Goal: Task Accomplishment & Management: Use online tool/utility

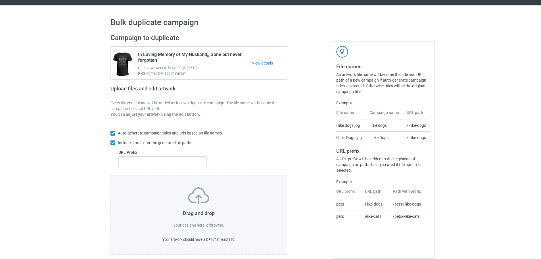
scroll to position [18, 0]
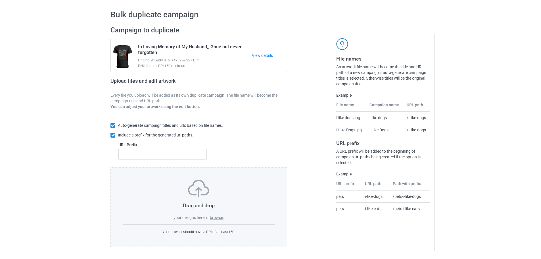
click at [216, 216] on label "browse" at bounding box center [216, 217] width 13 height 5
click at [0, 0] on input "browse" at bounding box center [0, 0] width 0 height 0
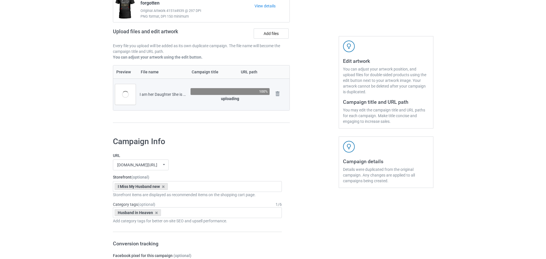
scroll to position [75, 0]
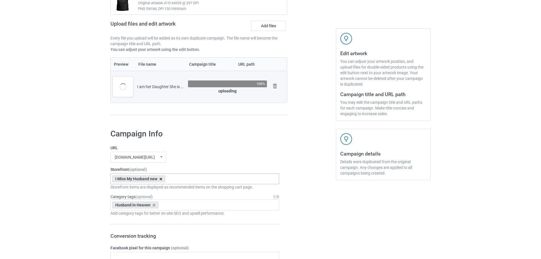
click at [161, 179] on icon at bounding box center [160, 179] width 3 height 4
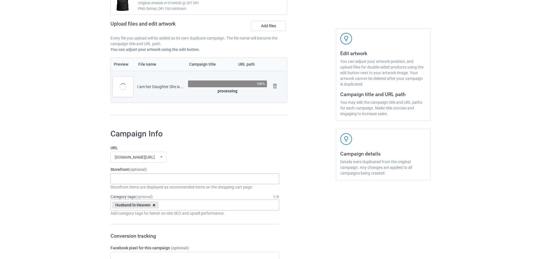
click at [153, 205] on icon at bounding box center [154, 205] width 3 height 4
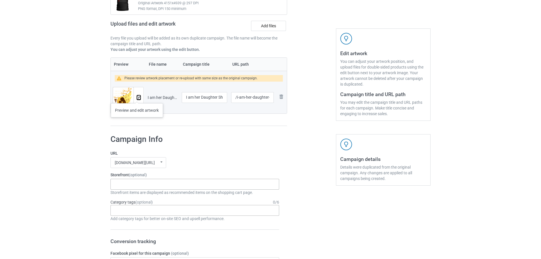
click at [137, 97] on img at bounding box center [139, 98] width 4 height 4
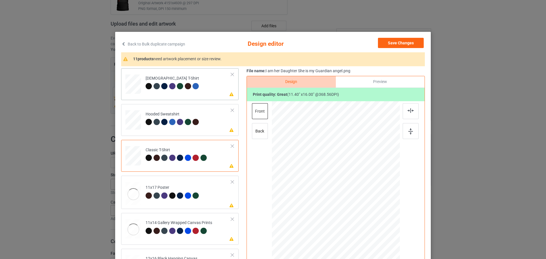
click at [216, 92] on td "Please review artwork placement [DEMOGRAPHIC_DATA] T-Shirt" at bounding box center [188, 82] width 92 height 25
click at [406, 128] on div at bounding box center [410, 131] width 16 height 16
click at [229, 131] on icon at bounding box center [231, 130] width 5 height 4
click at [408, 128] on img at bounding box center [410, 131] width 5 height 6
click at [218, 165] on td "Please review artwork placement Classic T-Shirt" at bounding box center [188, 154] width 92 height 25
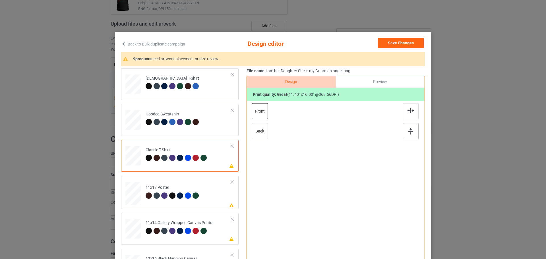
click at [404, 130] on div at bounding box center [410, 131] width 16 height 16
click at [221, 200] on td "Please review artwork placement 11x17 Poster" at bounding box center [188, 192] width 92 height 29
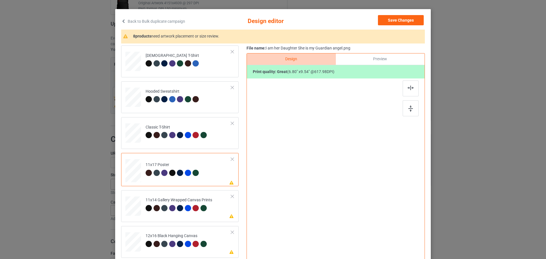
scroll to position [57, 0]
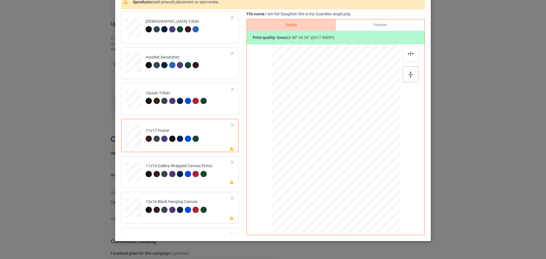
click at [410, 74] on img at bounding box center [410, 74] width 5 height 6
drag, startPoint x: 382, startPoint y: 205, endPoint x: 387, endPoint y: 218, distance: 14.5
click at [387, 218] on div at bounding box center [336, 138] width 122 height 184
click at [405, 73] on div at bounding box center [410, 74] width 16 height 16
click at [228, 175] on div "Please review artwork placement 11x14 Gallery Wrapped Canvas Prints" at bounding box center [179, 172] width 117 height 32
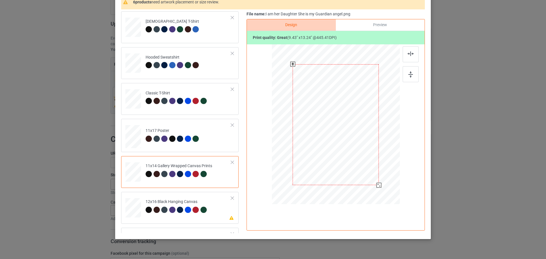
click at [377, 184] on div at bounding box center [378, 185] width 5 height 5
click at [410, 65] on div at bounding box center [410, 66] width 17 height 40
click at [410, 72] on img at bounding box center [410, 74] width 5 height 6
click at [219, 182] on td "11x14 Gallery Wrapped Canvas Prints" at bounding box center [188, 170] width 92 height 25
click at [215, 207] on td "Please review artwork placement 12x16 Black Hanging Canvas" at bounding box center [188, 206] width 92 height 25
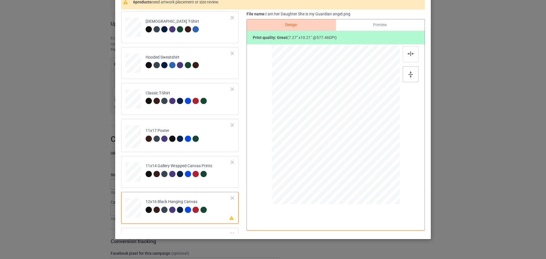
click at [409, 74] on img at bounding box center [410, 74] width 5 height 6
drag, startPoint x: 381, startPoint y: 187, endPoint x: 390, endPoint y: 195, distance: 12.1
click at [390, 195] on div at bounding box center [335, 124] width 120 height 160
click at [413, 73] on div at bounding box center [410, 74] width 16 height 16
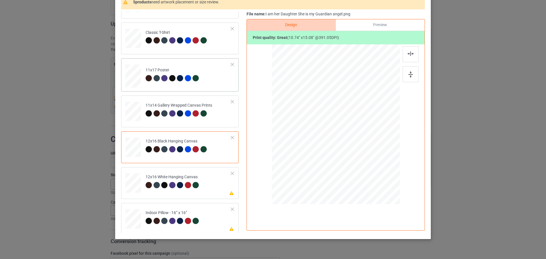
scroll to position [85, 0]
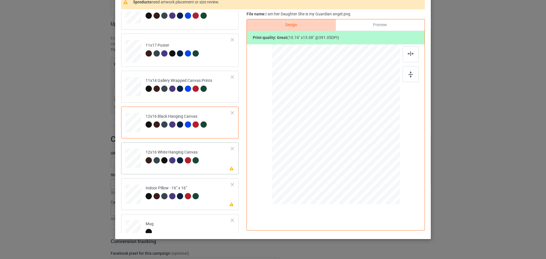
click at [221, 166] on td "Please review artwork placement 12x16 White Hanging Canvas" at bounding box center [188, 157] width 92 height 25
click at [408, 72] on img at bounding box center [410, 74] width 5 height 6
click at [217, 201] on td "Please review artwork placement Indoor Pillow - 16” x 16”" at bounding box center [188, 192] width 92 height 25
click at [408, 74] on img at bounding box center [410, 74] width 5 height 6
drag, startPoint x: 371, startPoint y: 177, endPoint x: 368, endPoint y: 173, distance: 4.8
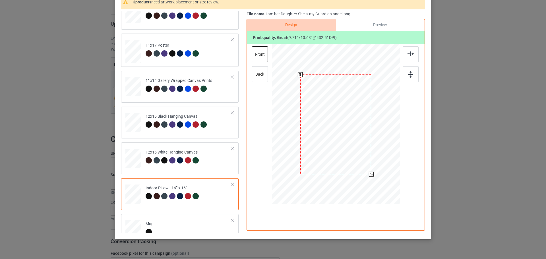
click at [369, 173] on div at bounding box center [371, 174] width 5 height 5
click at [261, 77] on div "back" at bounding box center [260, 74] width 16 height 16
drag, startPoint x: 372, startPoint y: 177, endPoint x: 369, endPoint y: 173, distance: 5.3
click at [369, 173] on div at bounding box center [370, 173] width 5 height 5
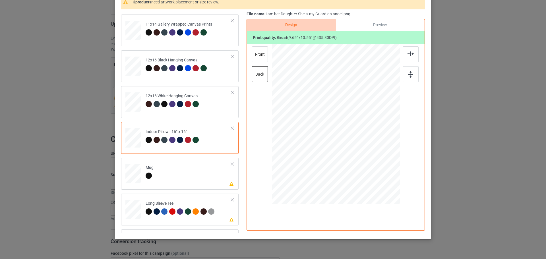
scroll to position [142, 0]
click at [190, 178] on td "Please review artwork placement Mug" at bounding box center [188, 171] width 92 height 25
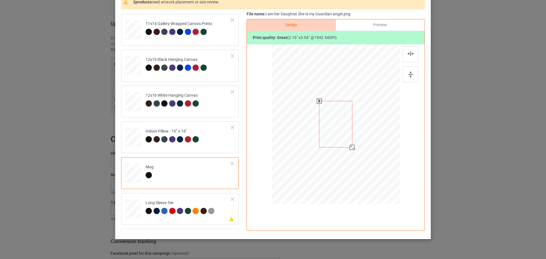
drag, startPoint x: 371, startPoint y: 177, endPoint x: 349, endPoint y: 147, distance: 36.7
click at [349, 147] on div at bounding box center [351, 147] width 5 height 5
drag, startPoint x: 364, startPoint y: 137, endPoint x: 375, endPoint y: 137, distance: 11.1
click at [375, 137] on div at bounding box center [370, 124] width 33 height 46
click at [385, 146] on div at bounding box center [387, 147] width 5 height 5
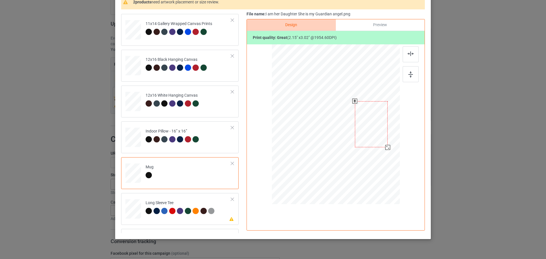
click at [378, 142] on div at bounding box center [371, 124] width 33 height 46
click at [408, 76] on img at bounding box center [410, 74] width 5 height 6
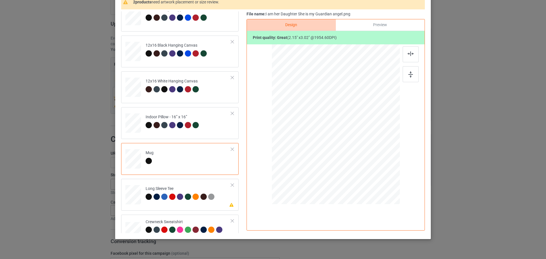
scroll to position [170, 0]
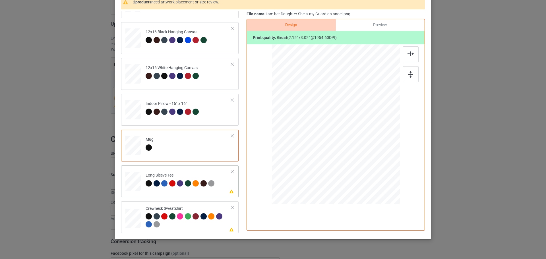
click at [223, 189] on td "Please review artwork placement Long Sleeve Tee" at bounding box center [188, 180] width 92 height 25
click at [413, 76] on div at bounding box center [410, 74] width 16 height 16
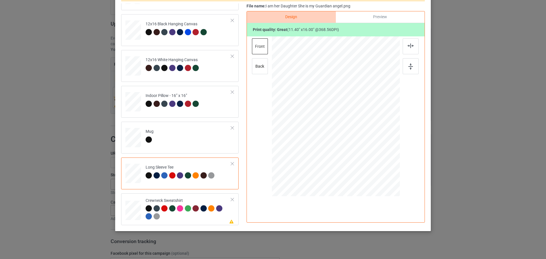
scroll to position [69, 0]
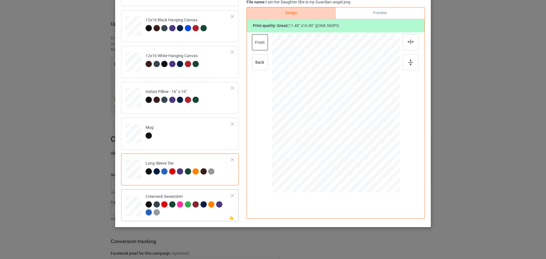
click at [229, 216] on icon at bounding box center [231, 217] width 5 height 4
click at [411, 63] on div at bounding box center [410, 62] width 16 height 16
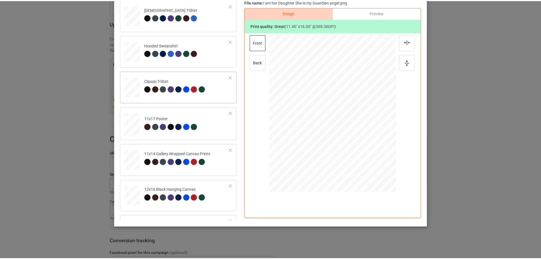
scroll to position [0, 0]
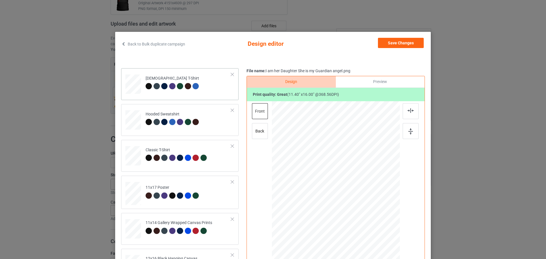
click at [225, 85] on td "[DEMOGRAPHIC_DATA] T-Shirt" at bounding box center [188, 82] width 92 height 25
click at [408, 41] on button "Save Changes" at bounding box center [401, 43] width 46 height 10
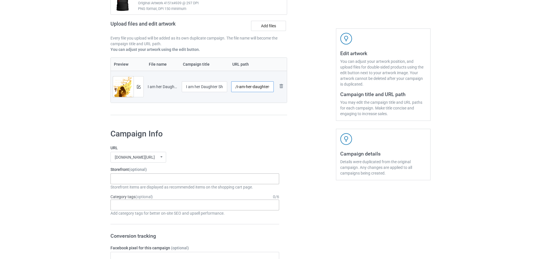
click at [253, 87] on input "/i-am-her-daughter-she-is-my-guardian-[PERSON_NAME]" at bounding box center [252, 86] width 43 height 11
type input "/sm135"
click at [170, 180] on div "Grandma's love I miss my Mom Dad new Miss You Always new I Miss My Grandma new …" at bounding box center [195, 178] width 169 height 11
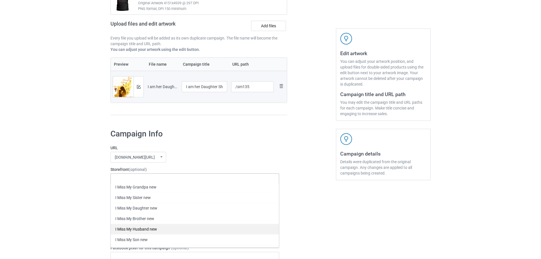
scroll to position [57, 0]
click at [149, 247] on div "I miss my Mom new" at bounding box center [195, 248] width 168 height 11
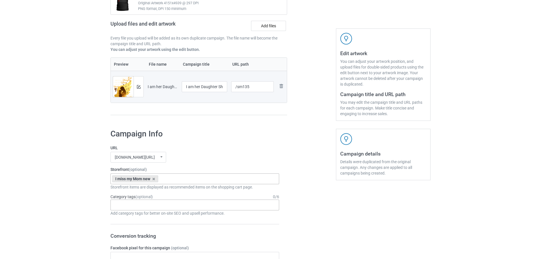
click at [143, 202] on div "Age > [DEMOGRAPHIC_DATA] > 1 Age > [DEMOGRAPHIC_DATA] Months > 1 Month Age > [D…" at bounding box center [195, 204] width 169 height 11
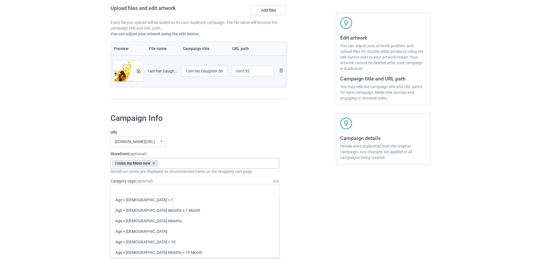
scroll to position [103, 0]
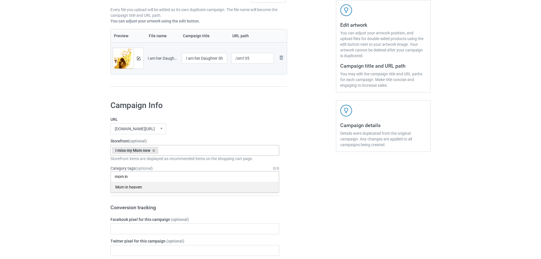
type input "mom in"
click at [141, 188] on div "Mom in heaven" at bounding box center [195, 187] width 168 height 11
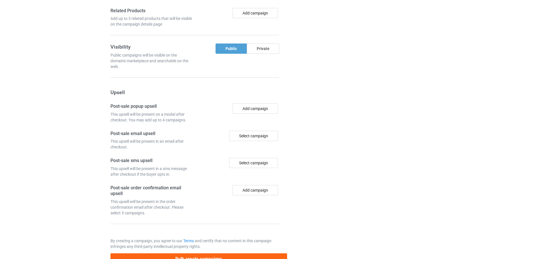
scroll to position [471, 0]
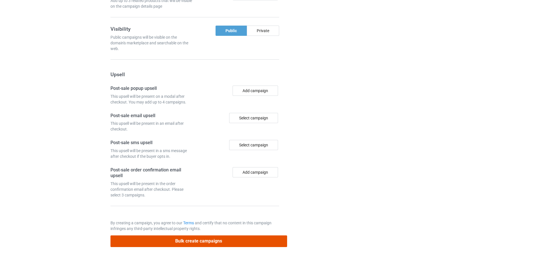
click at [183, 238] on button "Bulk create campaigns" at bounding box center [199, 241] width 177 height 12
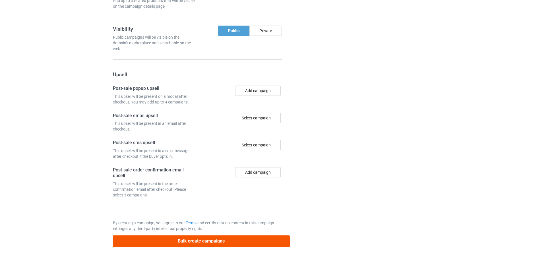
scroll to position [0, 0]
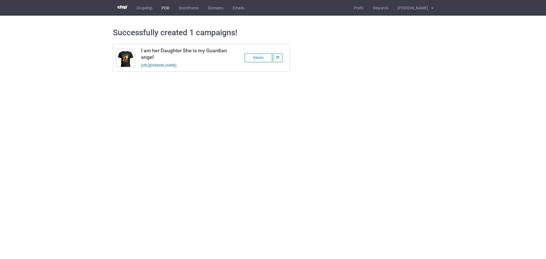
click at [160, 12] on link "POD" at bounding box center [165, 8] width 17 height 16
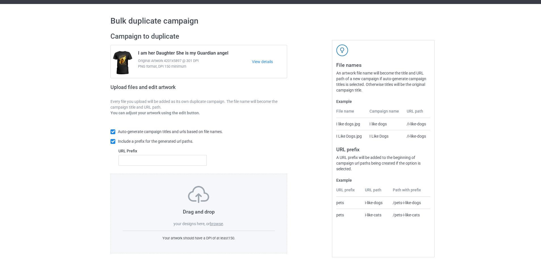
scroll to position [18, 0]
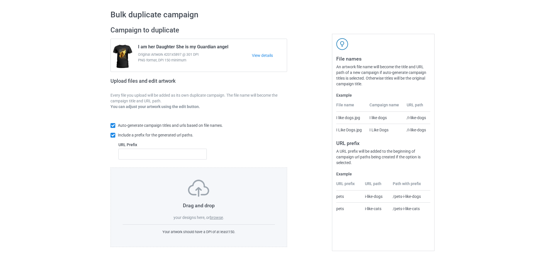
click at [217, 218] on label "browse" at bounding box center [216, 217] width 13 height 5
click at [0, 0] on input "browse" at bounding box center [0, 0] width 0 height 0
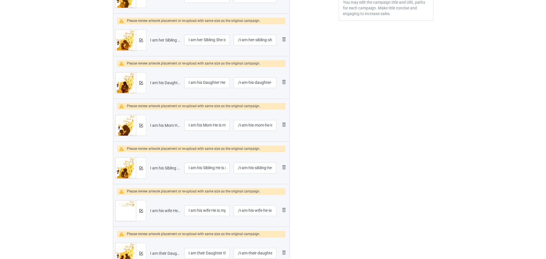
scroll to position [103, 0]
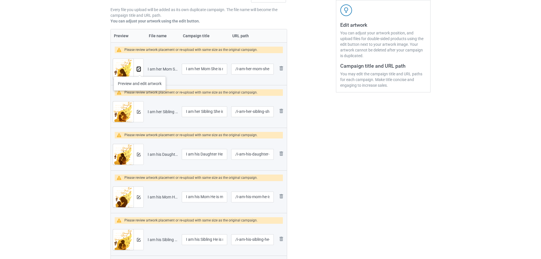
click at [140, 71] on img at bounding box center [139, 69] width 4 height 4
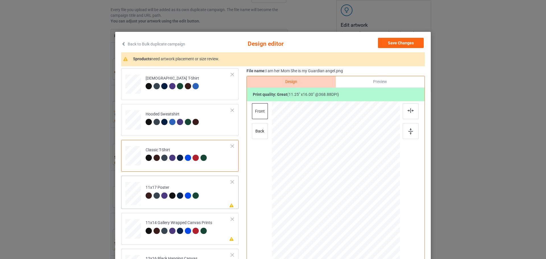
scroll to position [28, 0]
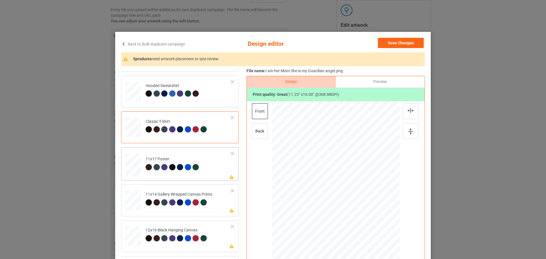
click at [220, 173] on td "Please review artwork placement 11x17 Poster" at bounding box center [188, 163] width 92 height 29
click at [404, 130] on div at bounding box center [410, 131] width 16 height 16
click at [229, 209] on icon at bounding box center [231, 210] width 5 height 4
click at [412, 131] on div at bounding box center [410, 131] width 16 height 16
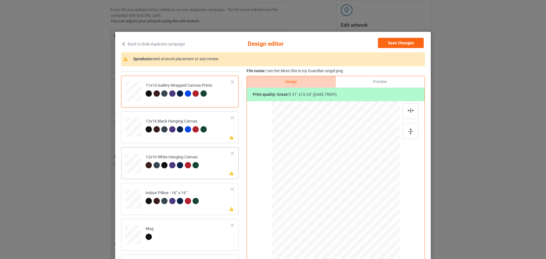
scroll to position [142, 0]
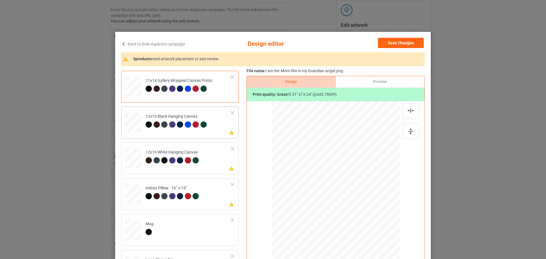
click at [229, 134] on div "Please review artwork placement 12x16 Black Hanging Canvas" at bounding box center [179, 123] width 117 height 32
click at [408, 132] on img at bounding box center [410, 131] width 5 height 6
click at [215, 166] on td "Please review artwork placement 12x16 White Hanging Canvas" at bounding box center [188, 157] width 92 height 25
click at [408, 132] on img at bounding box center [410, 131] width 5 height 6
click at [215, 205] on td "Please review artwork placement Indoor Pillow - 16” x 16”" at bounding box center [188, 192] width 92 height 25
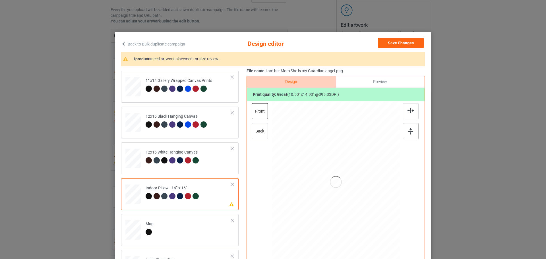
click at [409, 130] on img at bounding box center [410, 131] width 5 height 6
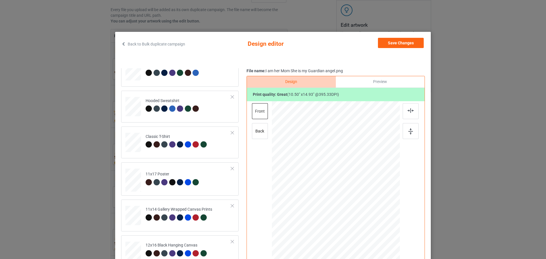
scroll to position [0, 0]
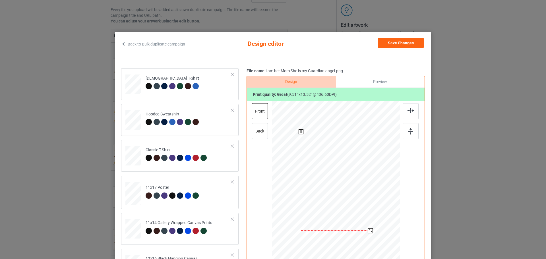
drag, startPoint x: 370, startPoint y: 236, endPoint x: 366, endPoint y: 232, distance: 6.3
click at [368, 232] on div at bounding box center [370, 230] width 5 height 5
click at [259, 128] on div "back" at bounding box center [260, 131] width 16 height 16
drag, startPoint x: 374, startPoint y: 234, endPoint x: 371, endPoint y: 231, distance: 4.8
click at [371, 231] on div at bounding box center [371, 231] width 5 height 5
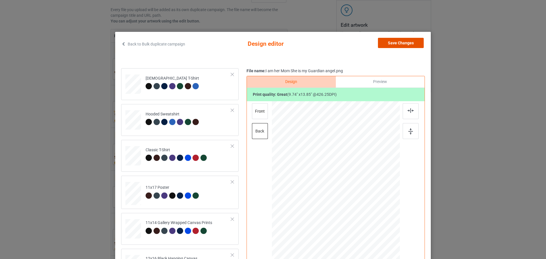
click at [402, 45] on button "Save Changes" at bounding box center [401, 43] width 46 height 10
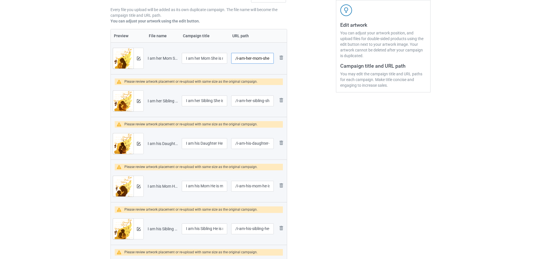
click at [256, 59] on input "/i-am-her-mom-she-is-my-guardian-angel" at bounding box center [252, 58] width 43 height 11
type input "/sr135"
click at [142, 100] on div at bounding box center [139, 101] width 10 height 20
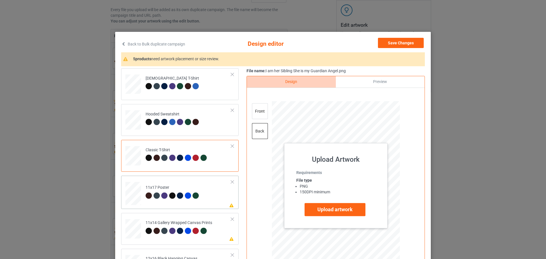
click at [217, 195] on td "Please review artwork placement 11x17 Poster" at bounding box center [188, 192] width 92 height 29
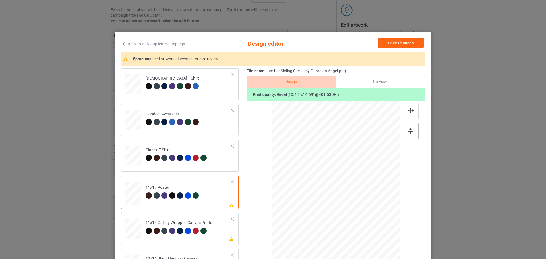
click at [412, 139] on div at bounding box center [410, 131] width 16 height 16
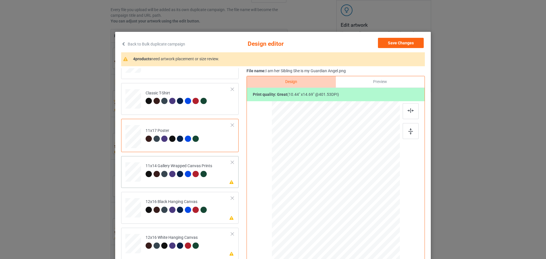
click at [222, 175] on td "Please review artwork placement 11x14 Gallery Wrapped Canvas Prints" at bounding box center [188, 170] width 92 height 25
click at [411, 130] on div at bounding box center [410, 131] width 16 height 16
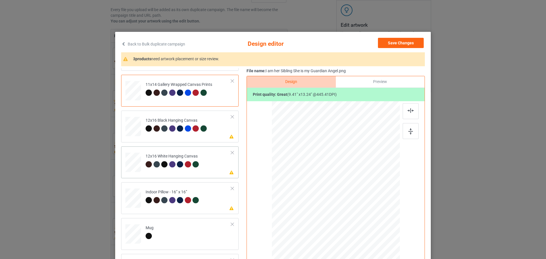
scroll to position [142, 0]
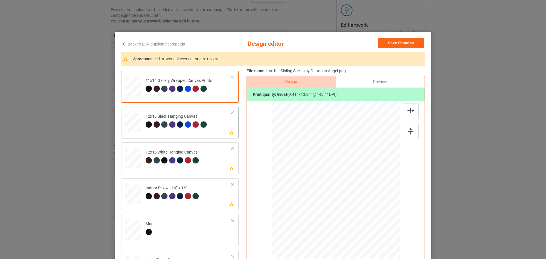
click at [220, 132] on td "Please review artwork placement 12x16 Black Hanging Canvas" at bounding box center [188, 121] width 92 height 25
click at [413, 130] on div at bounding box center [410, 131] width 16 height 16
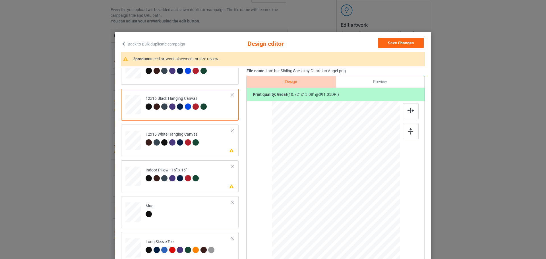
scroll to position [170, 0]
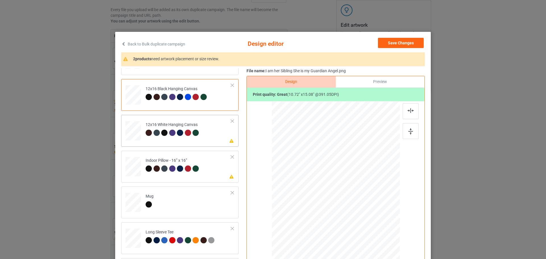
click at [227, 136] on td "Please review artwork placement 12x16 White Hanging Canvas" at bounding box center [188, 129] width 92 height 25
click at [408, 135] on div at bounding box center [410, 131] width 16 height 16
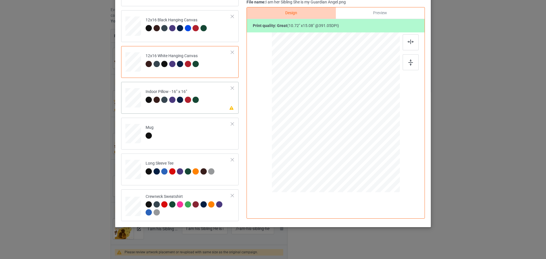
click at [217, 112] on div "Please review artwork placement Indoor Pillow - 16” x 16”" at bounding box center [179, 98] width 117 height 32
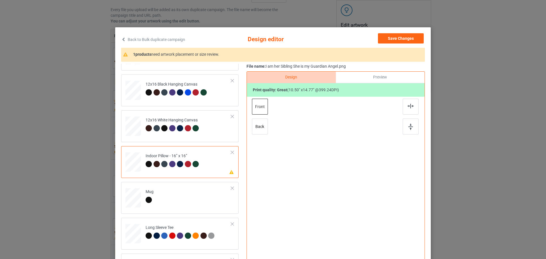
scroll to position [0, 0]
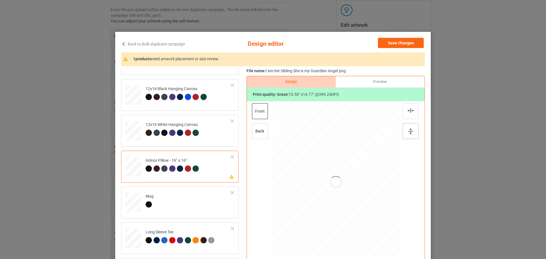
click at [408, 131] on img at bounding box center [410, 131] width 5 height 6
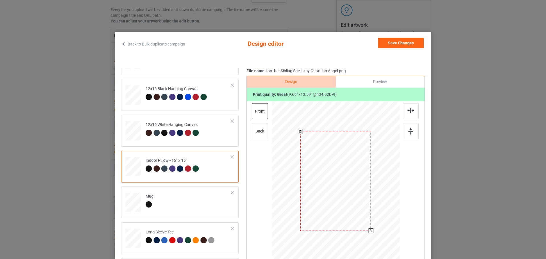
click at [368, 231] on div at bounding box center [370, 230] width 5 height 5
click at [262, 134] on div "back" at bounding box center [260, 131] width 16 height 16
click at [369, 232] on div at bounding box center [371, 231] width 5 height 5
click at [409, 134] on img at bounding box center [410, 131] width 5 height 6
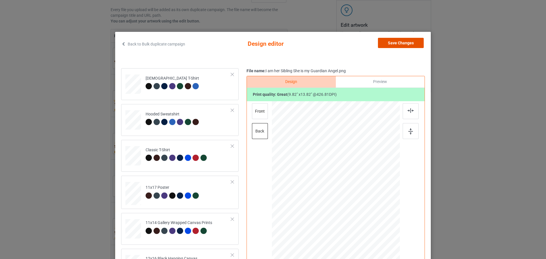
click at [406, 40] on button "Save Changes" at bounding box center [401, 43] width 46 height 10
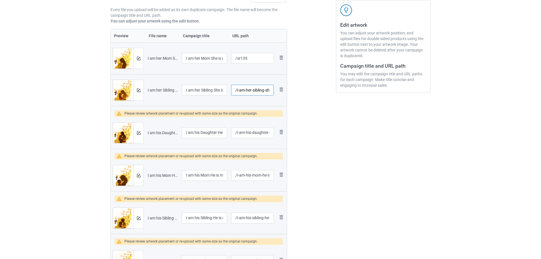
click at [245, 93] on input "/i-am-her-sibling-she-is-my-guardian-angel" at bounding box center [252, 90] width 43 height 11
type input "/st135"
click at [137, 133] on img at bounding box center [139, 133] width 4 height 4
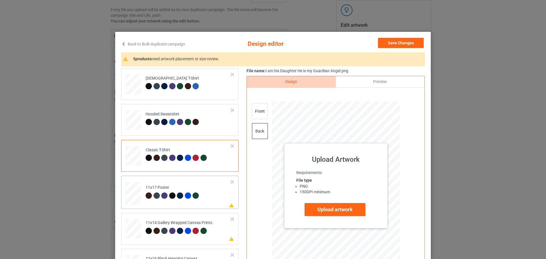
click at [212, 194] on td "Please review artwork placement 11x17 Poster" at bounding box center [188, 192] width 92 height 29
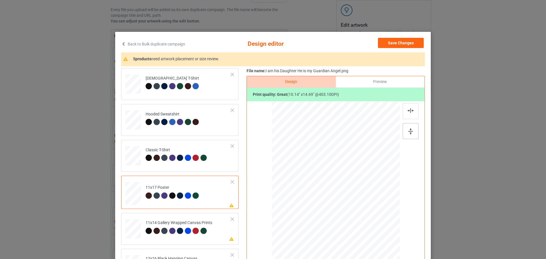
click at [406, 135] on div at bounding box center [410, 131] width 16 height 16
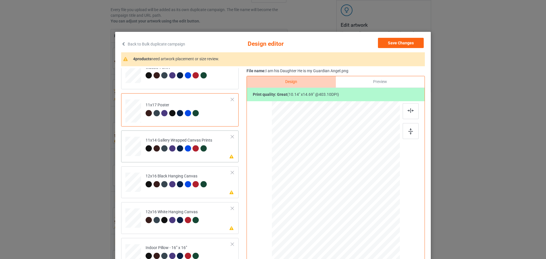
scroll to position [85, 0]
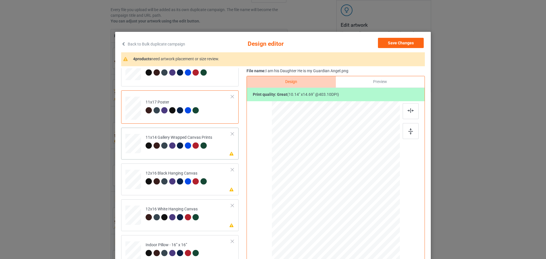
click at [221, 145] on td "Please review artwork placement 11x14 Gallery Wrapped Canvas Prints" at bounding box center [188, 142] width 92 height 25
click at [404, 133] on div at bounding box center [410, 131] width 16 height 16
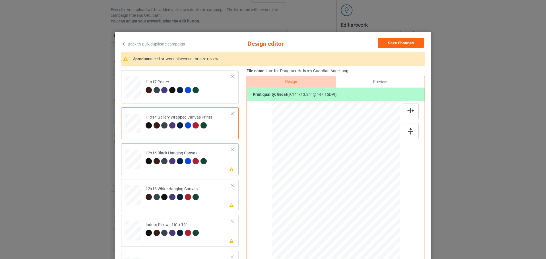
scroll to position [114, 0]
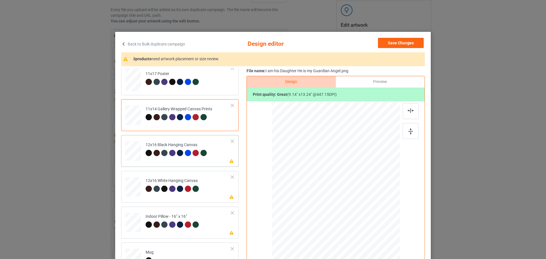
click at [221, 154] on td "Please review artwork placement 12x16 Black Hanging Canvas" at bounding box center [188, 149] width 92 height 25
click at [409, 132] on img at bounding box center [410, 131] width 5 height 6
click at [229, 197] on div "Please review artwork placement 12x16 White Hanging Canvas" at bounding box center [179, 187] width 117 height 32
click at [408, 130] on img at bounding box center [410, 131] width 5 height 6
click at [221, 219] on td "Please review artwork placement Indoor Pillow - 16” x 16”" at bounding box center [188, 221] width 92 height 25
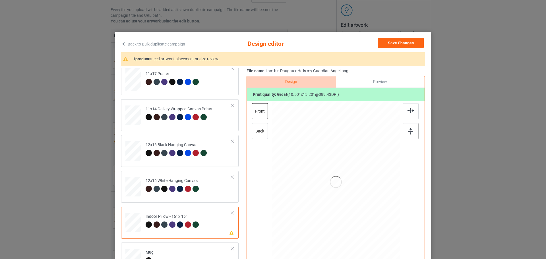
click at [411, 129] on img at bounding box center [410, 131] width 5 height 6
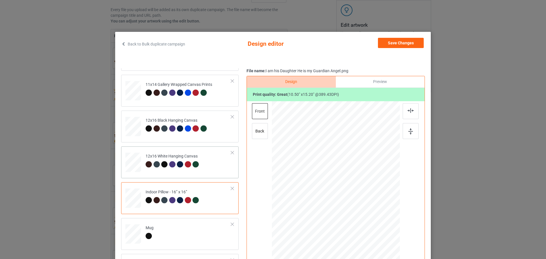
scroll to position [170, 0]
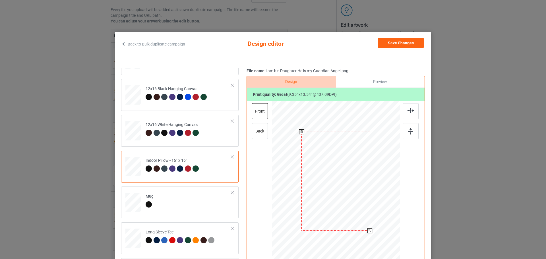
drag, startPoint x: 373, startPoint y: 238, endPoint x: 368, endPoint y: 232, distance: 7.5
click at [368, 232] on div at bounding box center [369, 230] width 5 height 5
click at [259, 134] on div "back" at bounding box center [260, 131] width 16 height 16
click at [369, 232] on div at bounding box center [370, 231] width 5 height 5
click at [402, 44] on button "Save Changes" at bounding box center [401, 43] width 46 height 10
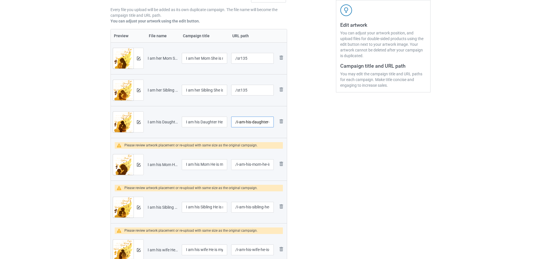
click at [239, 125] on input "/i-am-his-daughter-he-is-my-guardian-angel" at bounding box center [252, 121] width 43 height 11
type input "/sd135"
click at [146, 165] on td "I am his Mom He is my Guardian angel.png" at bounding box center [163, 165] width 34 height 32
click at [141, 167] on div at bounding box center [139, 164] width 10 height 20
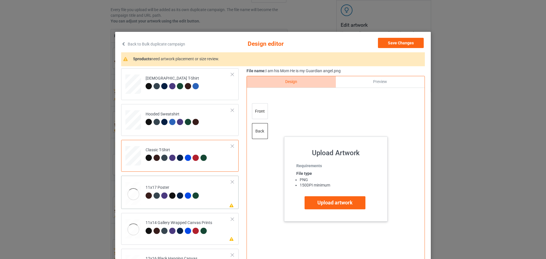
click at [205, 195] on td "Please review artwork placement 11x17 Poster" at bounding box center [188, 192] width 92 height 29
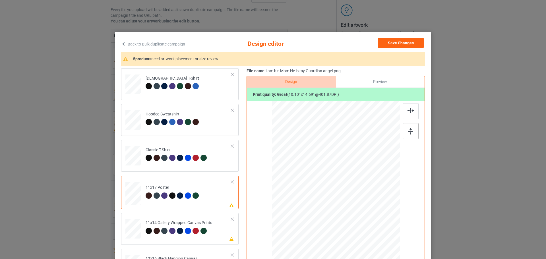
click at [408, 129] on img at bounding box center [410, 131] width 5 height 6
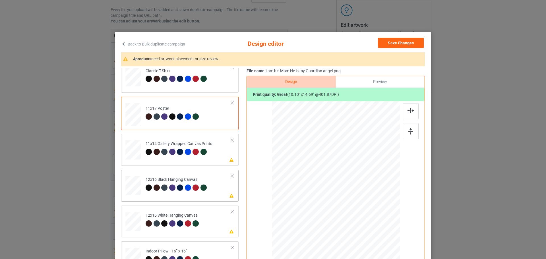
scroll to position [85, 0]
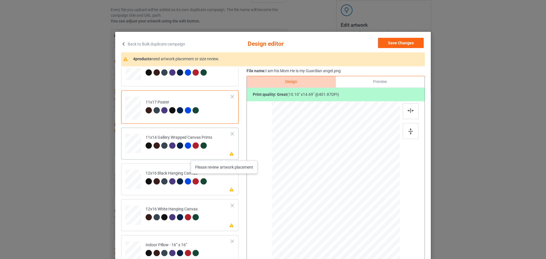
click at [229, 155] on icon at bounding box center [231, 153] width 5 height 4
click at [405, 132] on div at bounding box center [410, 131] width 16 height 16
click at [221, 191] on td "Please review artwork placement 12x16 Black Hanging Canvas" at bounding box center [188, 178] width 92 height 25
click at [410, 130] on img at bounding box center [410, 131] width 5 height 6
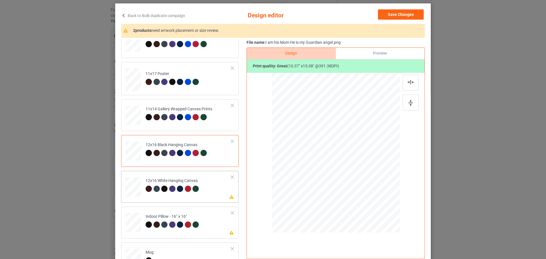
click at [221, 195] on td "Please review artwork placement 12x16 White Hanging Canvas" at bounding box center [188, 185] width 92 height 25
click at [408, 109] on div at bounding box center [410, 103] width 16 height 16
click at [229, 232] on icon at bounding box center [231, 232] width 5 height 4
click at [407, 98] on div at bounding box center [410, 103] width 16 height 16
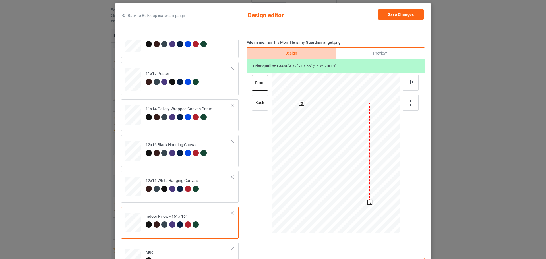
click at [367, 203] on div at bounding box center [369, 202] width 5 height 5
click at [259, 104] on div "back" at bounding box center [260, 103] width 16 height 16
drag, startPoint x: 370, startPoint y: 209, endPoint x: 365, endPoint y: 203, distance: 7.5
click at [367, 203] on div at bounding box center [369, 202] width 5 height 5
click at [410, 103] on img at bounding box center [410, 103] width 5 height 6
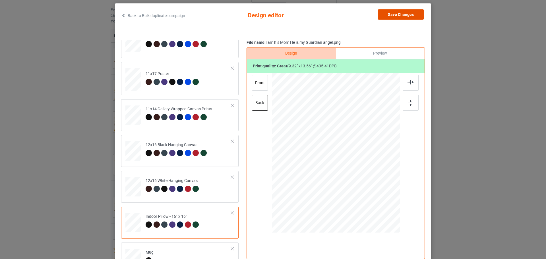
click at [392, 16] on button "Save Changes" at bounding box center [401, 14] width 46 height 10
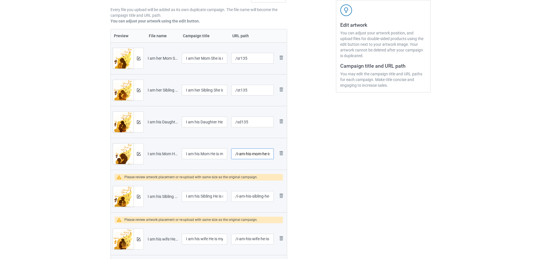
click at [257, 151] on input "/i-am-his-mom-he-is-my-guardian-angel" at bounding box center [252, 153] width 43 height 11
type input "/ss135"
click at [138, 198] on img at bounding box center [139, 197] width 4 height 4
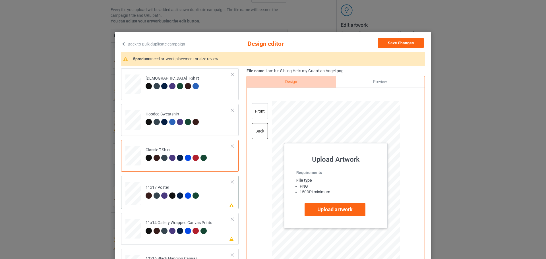
click at [218, 206] on td "Please review artwork placement 11x17 Poster" at bounding box center [188, 192] width 92 height 29
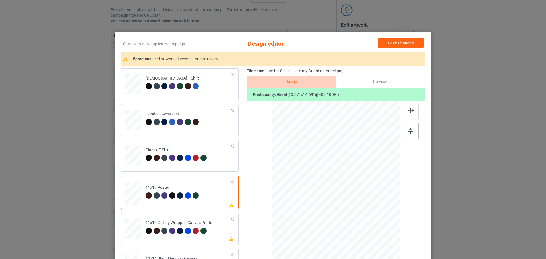
click at [415, 133] on div at bounding box center [410, 131] width 16 height 16
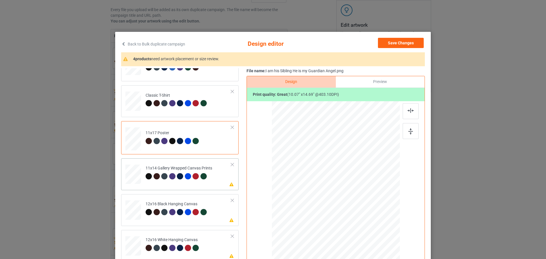
scroll to position [57, 0]
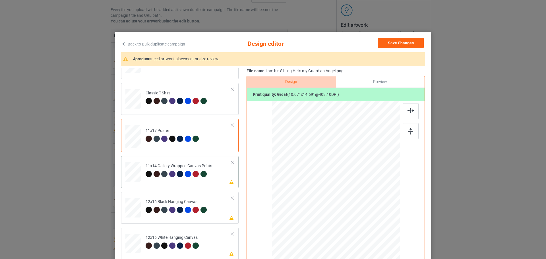
click at [225, 178] on td "Please review artwork placement 11x14 Gallery Wrapped Canvas Prints" at bounding box center [188, 170] width 92 height 25
click at [408, 130] on img at bounding box center [410, 131] width 5 height 6
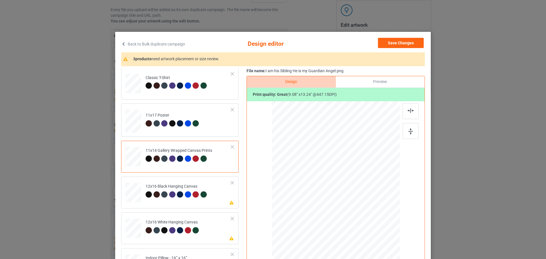
scroll to position [114, 0]
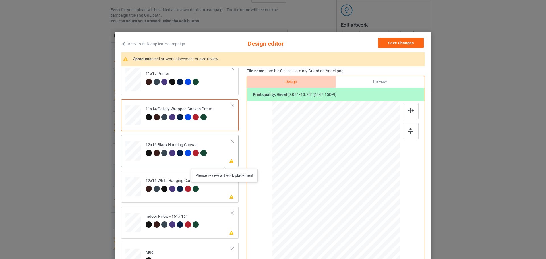
click at [229, 163] on icon at bounding box center [231, 161] width 5 height 4
click at [411, 131] on div at bounding box center [410, 131] width 16 height 16
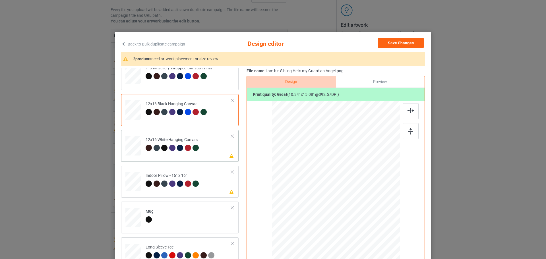
scroll to position [170, 0]
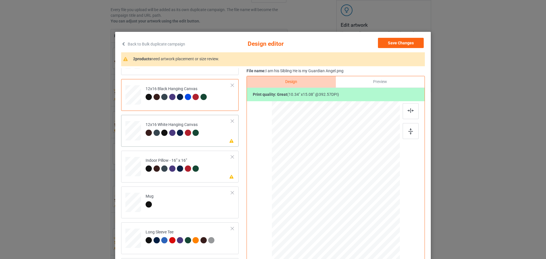
click at [219, 143] on div "Please review artwork placement 12x16 White Hanging Canvas" at bounding box center [179, 131] width 117 height 32
click at [411, 133] on div at bounding box center [410, 131] width 16 height 16
click at [222, 172] on td "Please review artwork placement Indoor Pillow - 16” x 16”" at bounding box center [188, 165] width 92 height 25
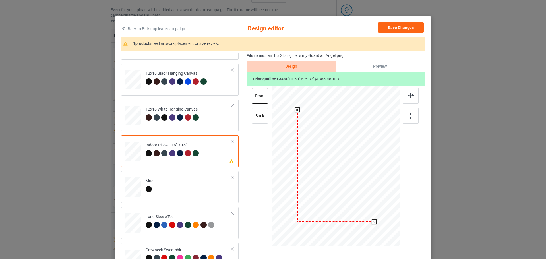
scroll to position [28, 0]
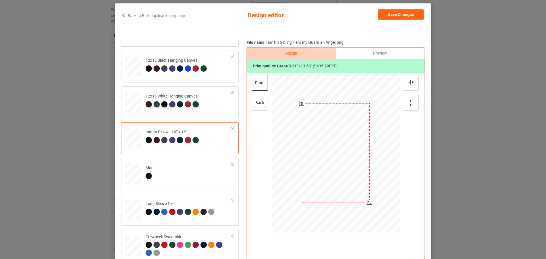
drag, startPoint x: 368, startPoint y: 206, endPoint x: 366, endPoint y: 204, distance: 3.1
click at [367, 204] on div at bounding box center [369, 202] width 5 height 5
click at [258, 99] on div "back" at bounding box center [260, 103] width 16 height 16
drag, startPoint x: 372, startPoint y: 209, endPoint x: 367, endPoint y: 204, distance: 7.2
click at [367, 204] on div at bounding box center [369, 202] width 5 height 5
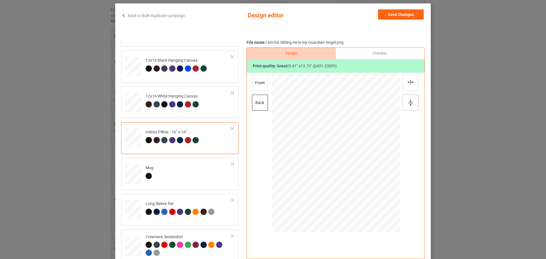
click at [408, 104] on img at bounding box center [410, 103] width 5 height 6
click at [410, 14] on button "Save Changes" at bounding box center [401, 14] width 46 height 10
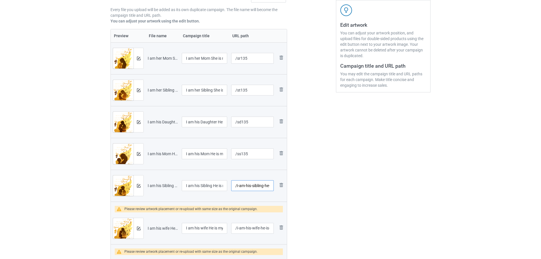
click at [250, 182] on input "/i-am-his-sibling-he-is-my-guardian-angel" at bounding box center [252, 185] width 43 height 11
type input "/sb135"
click at [143, 232] on div at bounding box center [139, 228] width 10 height 20
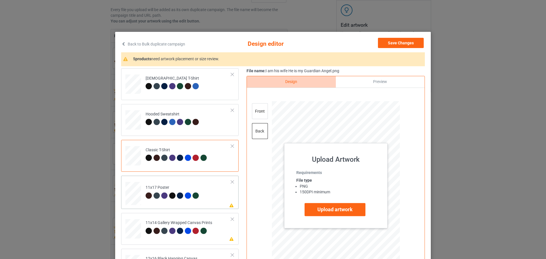
click at [220, 199] on td "Please review artwork placement 11x17 Poster" at bounding box center [188, 192] width 92 height 29
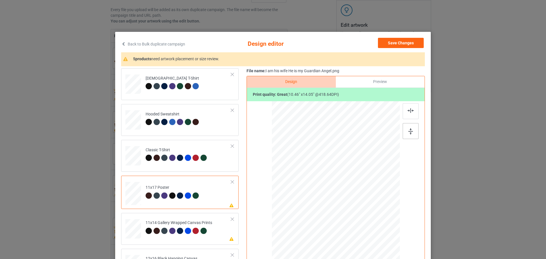
click at [403, 129] on div at bounding box center [410, 131] width 16 height 16
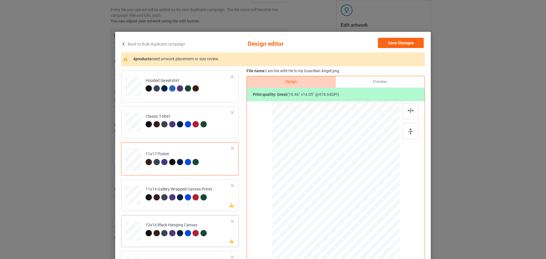
scroll to position [85, 0]
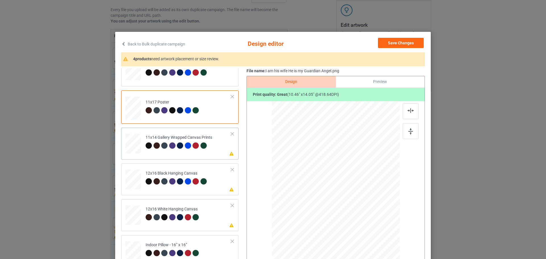
click at [220, 141] on td "Please review artwork placement 11x14 Gallery Wrapped Canvas Prints" at bounding box center [188, 142] width 92 height 25
click at [411, 132] on div at bounding box center [410, 131] width 16 height 16
click at [224, 183] on td "Please review artwork placement 12x16 Black Hanging Canvas" at bounding box center [188, 178] width 92 height 25
click at [404, 130] on div at bounding box center [410, 131] width 16 height 16
click at [212, 214] on td "Please review artwork placement 12x16 White Hanging Canvas" at bounding box center [188, 213] width 92 height 25
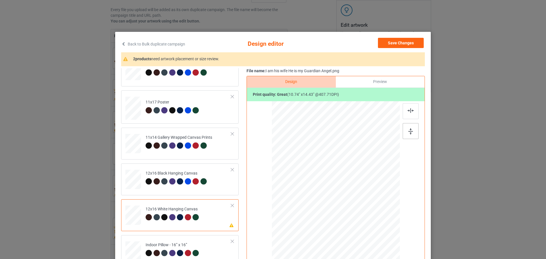
click at [407, 126] on div at bounding box center [410, 131] width 16 height 16
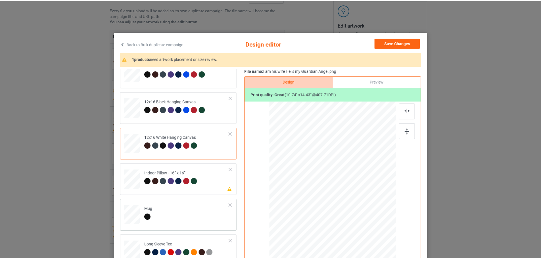
scroll to position [170, 0]
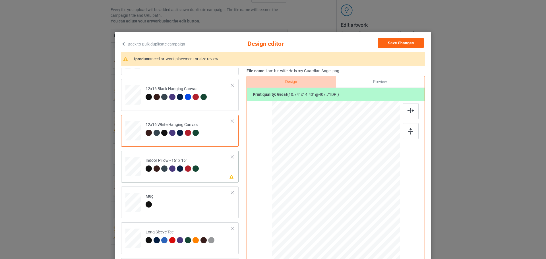
click at [222, 175] on td "Please review artwork placement Indoor Pillow - 16” x 16”" at bounding box center [188, 165] width 92 height 25
click at [411, 134] on img at bounding box center [410, 131] width 5 height 6
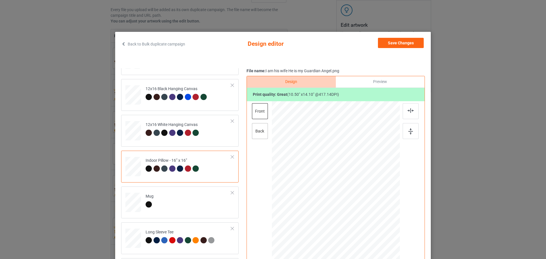
click at [252, 131] on div "back" at bounding box center [260, 131] width 16 height 16
click at [410, 130] on img at bounding box center [410, 131] width 5 height 6
click at [395, 39] on button "Save Changes" at bounding box center [401, 43] width 46 height 10
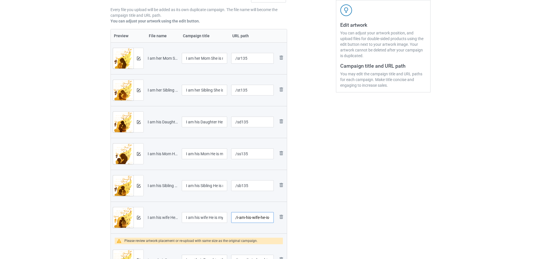
click at [253, 220] on input "/i-am-his-wife-he-is-my-guardian-angel" at bounding box center [252, 217] width 43 height 11
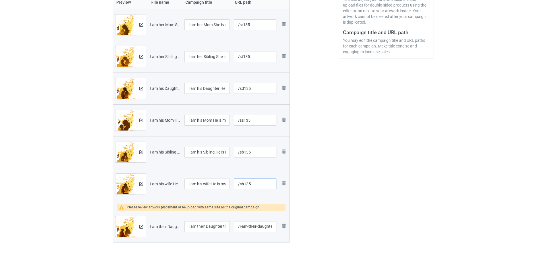
scroll to position [217, 0]
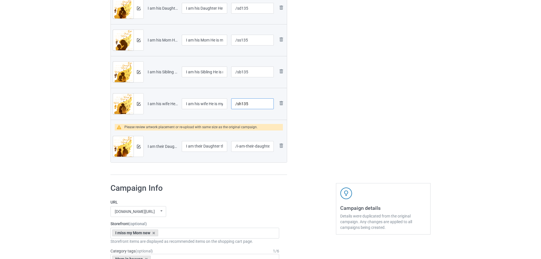
type input "/sh135"
click at [140, 145] on img at bounding box center [139, 147] width 4 height 4
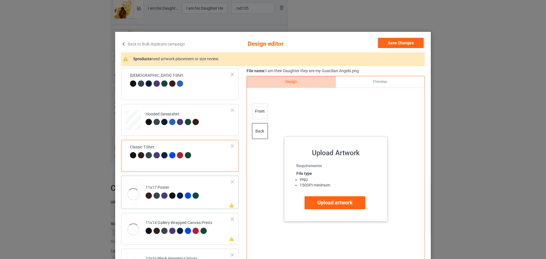
click at [207, 198] on td "Please review artwork placement 11x17 Poster" at bounding box center [188, 192] width 92 height 29
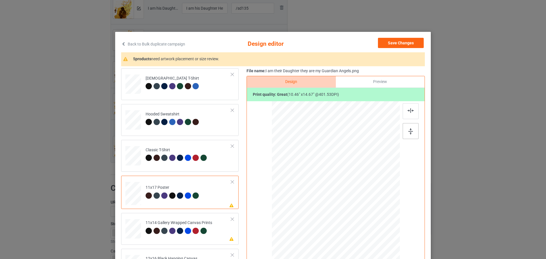
click at [412, 130] on div at bounding box center [410, 131] width 16 height 16
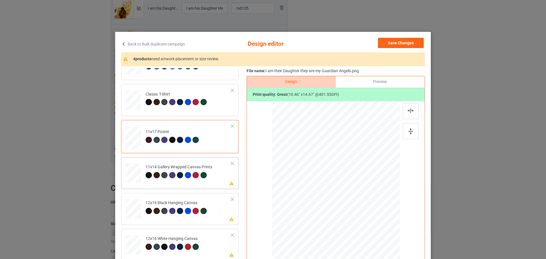
scroll to position [57, 0]
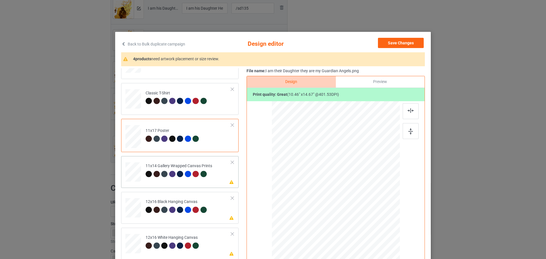
click at [219, 181] on td "Please review artwork placement 11x14 Gallery Wrapped Canvas Prints" at bounding box center [188, 170] width 92 height 25
drag, startPoint x: 409, startPoint y: 130, endPoint x: 394, endPoint y: 134, distance: 15.8
click at [409, 130] on img at bounding box center [410, 131] width 5 height 6
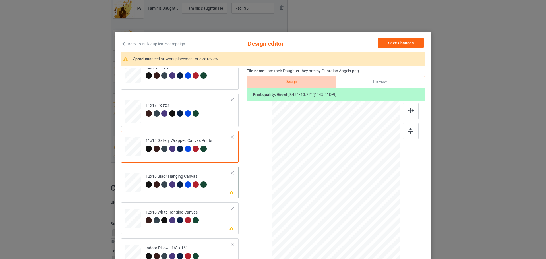
scroll to position [114, 0]
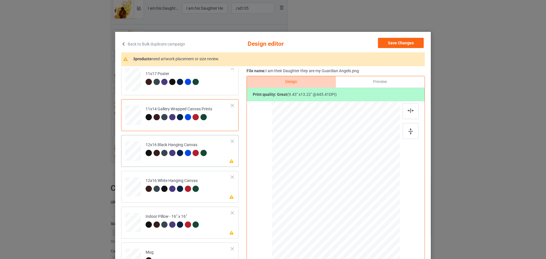
click at [220, 161] on td "Please review artwork placement 12x16 Black Hanging Canvas" at bounding box center [188, 149] width 92 height 25
click at [408, 130] on img at bounding box center [410, 131] width 5 height 6
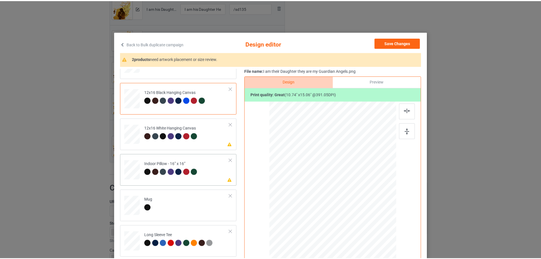
scroll to position [170, 0]
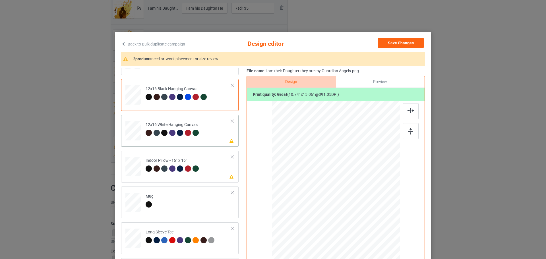
click at [221, 141] on td "Please review artwork placement 12x16 White Hanging Canvas" at bounding box center [188, 129] width 92 height 25
click at [411, 134] on img at bounding box center [410, 131] width 5 height 6
click at [219, 170] on td "Please review artwork placement Indoor Pillow - 16” x 16”" at bounding box center [188, 165] width 92 height 25
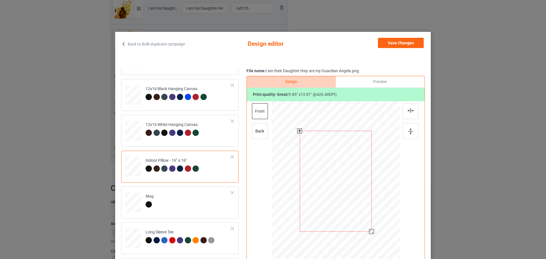
drag, startPoint x: 371, startPoint y: 233, endPoint x: 369, endPoint y: 230, distance: 3.9
click at [369, 230] on div at bounding box center [371, 231] width 5 height 5
click at [259, 134] on div "back" at bounding box center [260, 131] width 16 height 16
drag, startPoint x: 370, startPoint y: 234, endPoint x: 368, endPoint y: 230, distance: 4.8
click at [369, 230] on div at bounding box center [371, 230] width 5 height 5
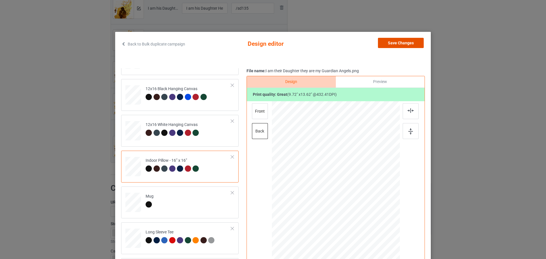
click at [399, 43] on button "Save Changes" at bounding box center [401, 43] width 46 height 10
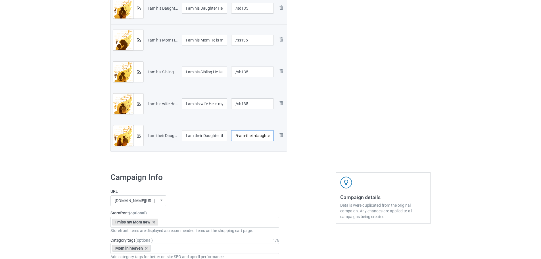
click at [264, 136] on input "/i-am-their-daughter-they-are-my-guardian-angels" at bounding box center [252, 135] width 43 height 11
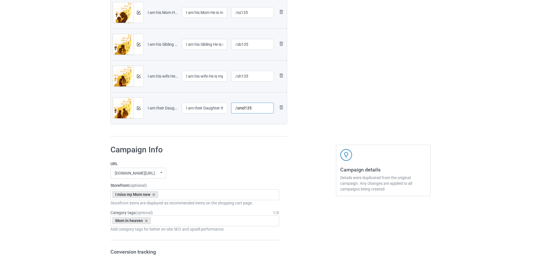
scroll to position [302, 0]
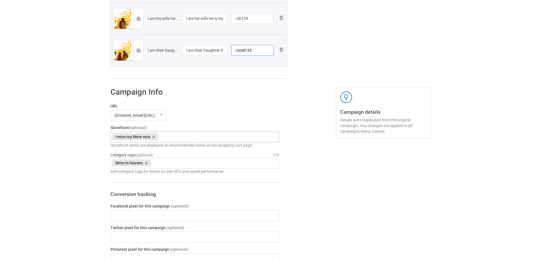
type input "/smd135"
click at [156, 138] on div "I miss my Mom new" at bounding box center [135, 136] width 46 height 7
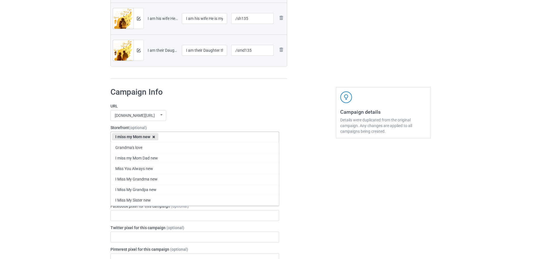
click at [155, 137] on icon at bounding box center [153, 137] width 3 height 4
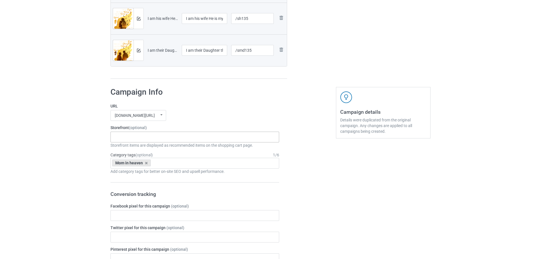
drag, startPoint x: 56, startPoint y: 131, endPoint x: 134, endPoint y: 153, distance: 81.1
click at [56, 131] on div "Bulk duplicate campaign Campaign to duplicate I am her Daughter She is my Guard…" at bounding box center [270, 162] width 541 height 899
click at [147, 162] on icon at bounding box center [146, 163] width 3 height 4
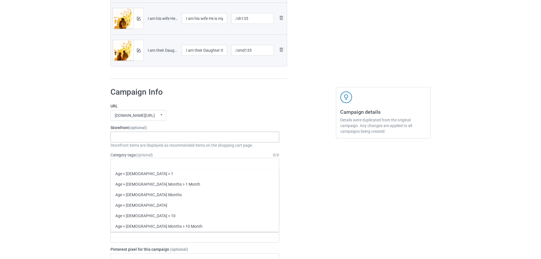
click at [65, 147] on div "Bulk duplicate campaign Campaign to duplicate I am her Daughter She is my Guard…" at bounding box center [270, 162] width 541 height 899
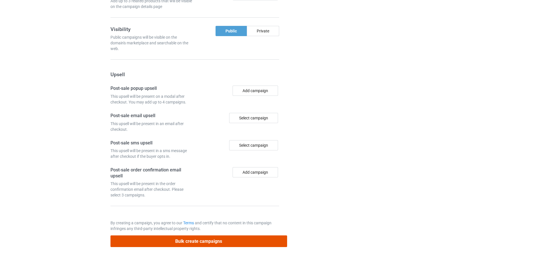
click at [199, 243] on button "Bulk create campaigns" at bounding box center [199, 241] width 177 height 12
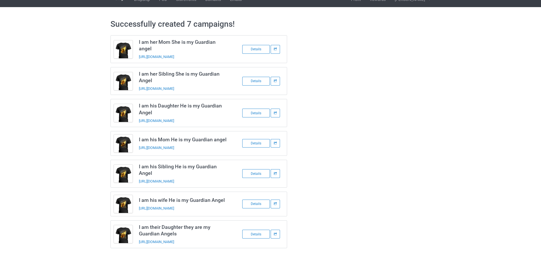
scroll to position [0, 0]
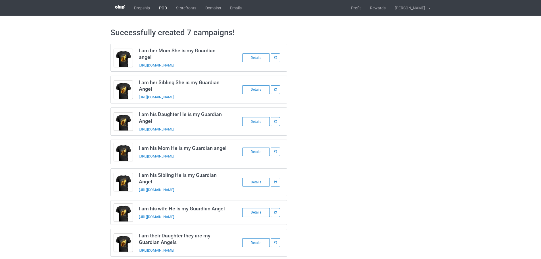
click at [163, 7] on link "POD" at bounding box center [163, 8] width 17 height 16
